Goal: Information Seeking & Learning: Learn about a topic

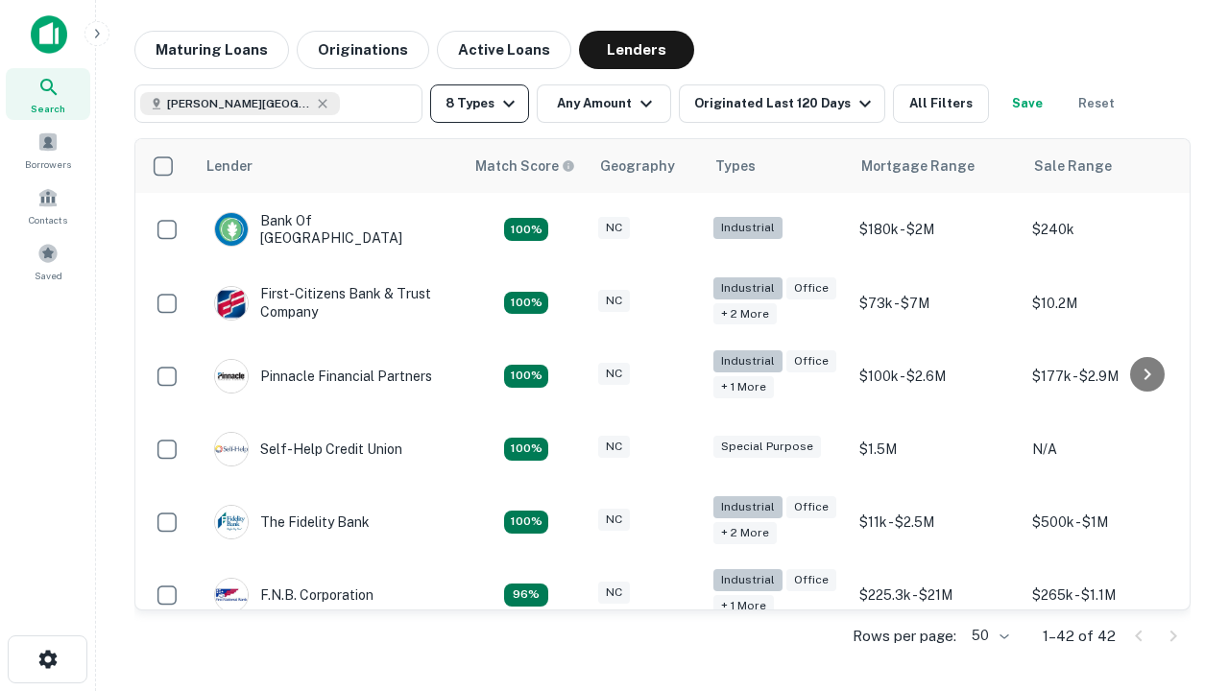
click at [479, 104] on button "8 Types" at bounding box center [479, 104] width 99 height 38
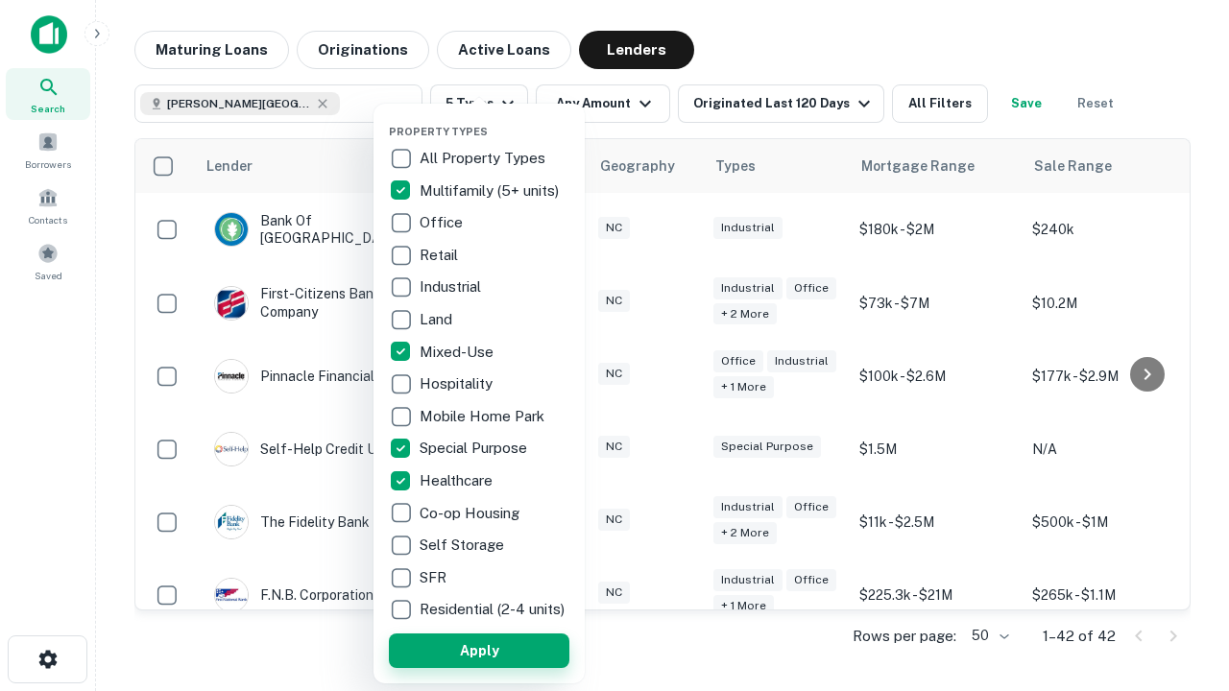
click at [479, 650] on button "Apply" at bounding box center [479, 651] width 181 height 35
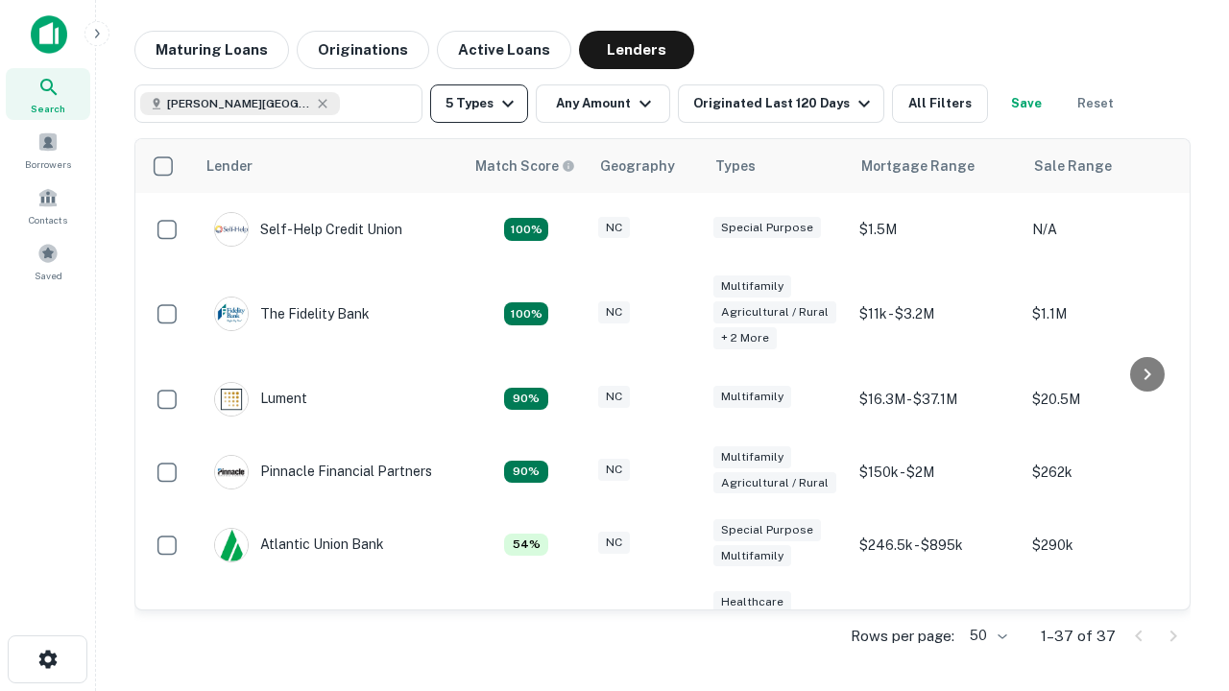
click at [479, 104] on button "5 Types" at bounding box center [479, 104] width 98 height 38
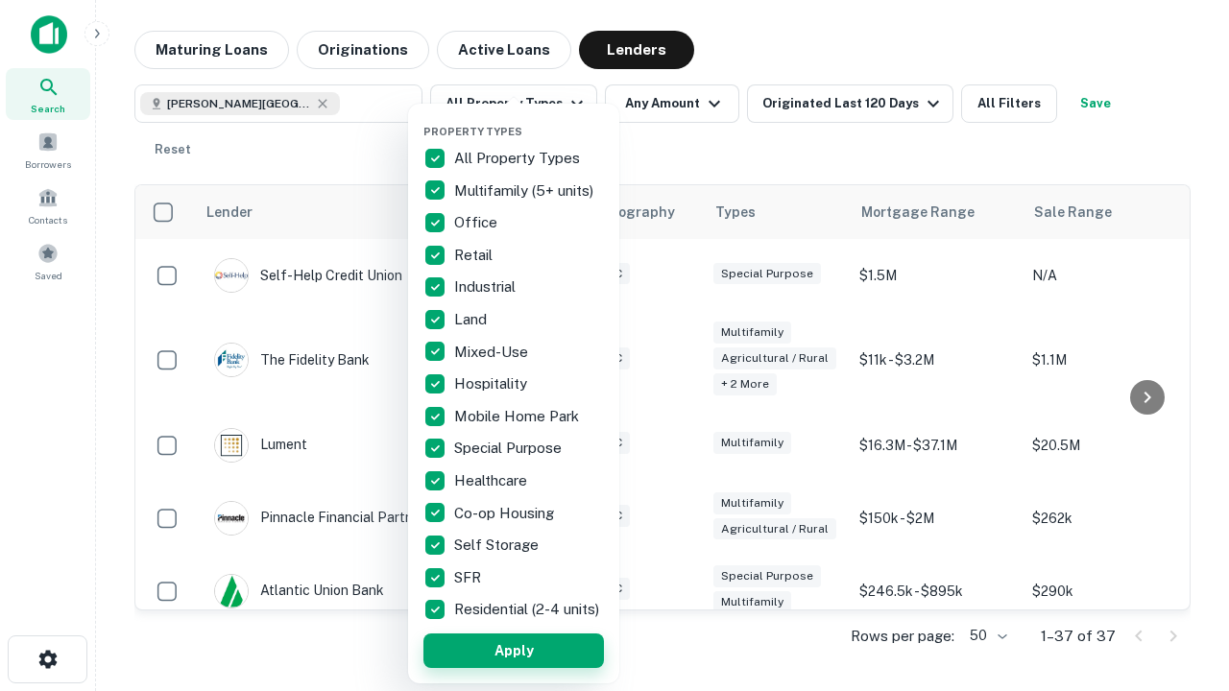
click at [514, 650] on button "Apply" at bounding box center [514, 651] width 181 height 35
